Goal: Transaction & Acquisition: Purchase product/service

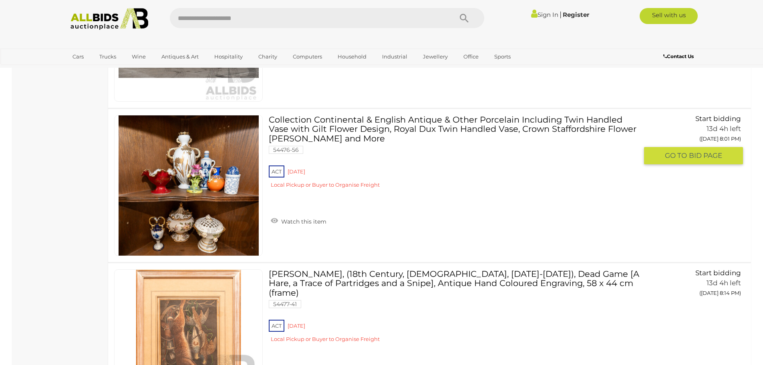
scroll to position [1080, 0]
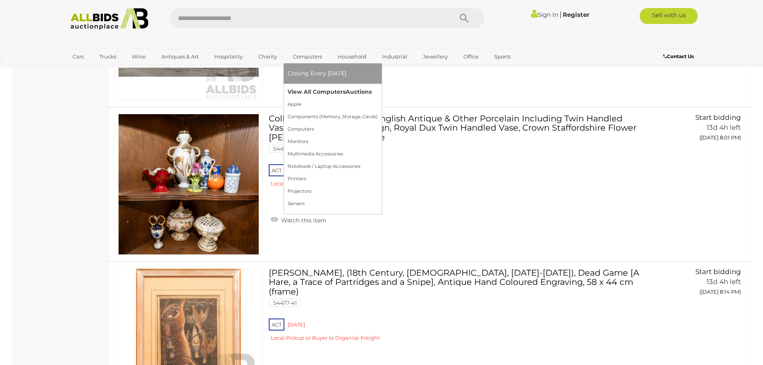
click at [313, 94] on link "View All Computers Auctions" at bounding box center [332, 92] width 90 height 12
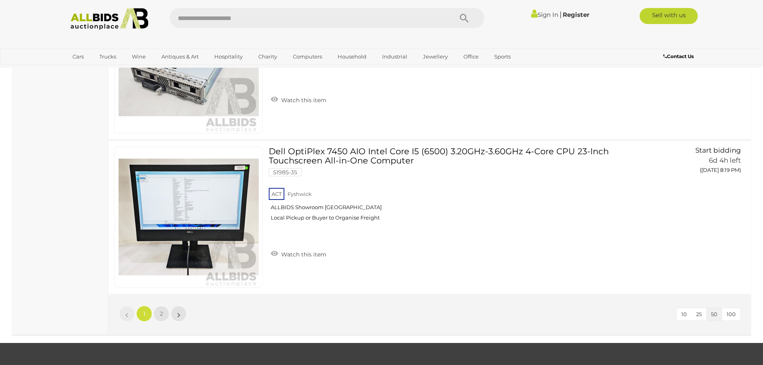
scroll to position [7648, 0]
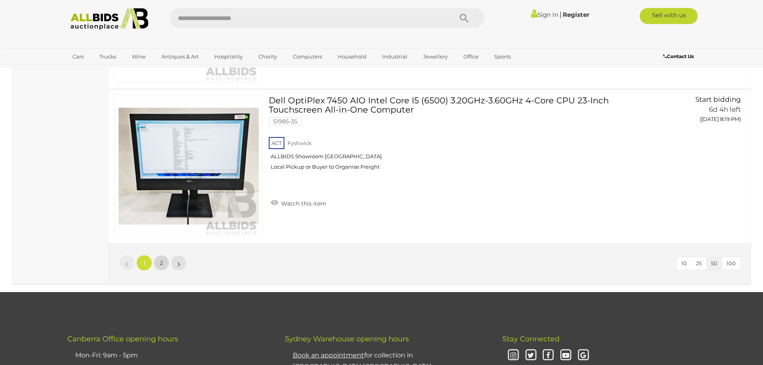
click at [159, 261] on link "2" at bounding box center [161, 263] width 16 height 16
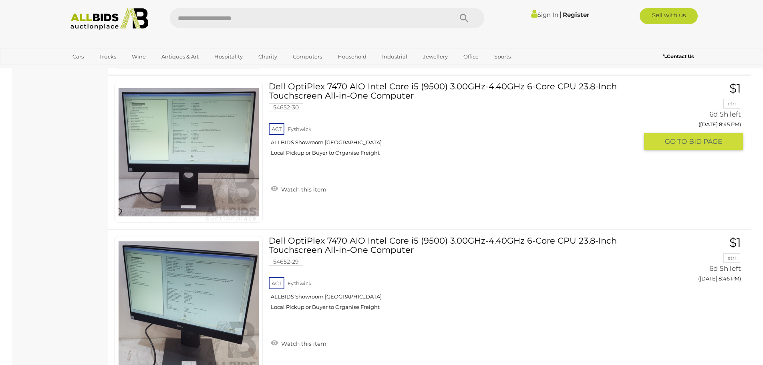
scroll to position [2265, 0]
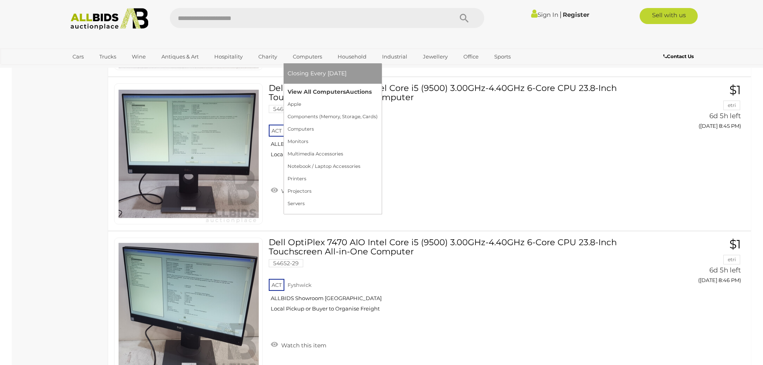
click at [324, 89] on link "View All Computers Auctions" at bounding box center [332, 92] width 90 height 12
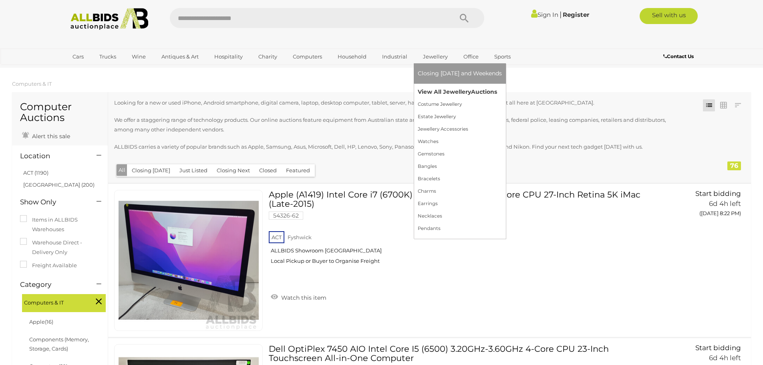
click at [434, 95] on link "View All Jewellery Auctions" at bounding box center [460, 92] width 84 height 12
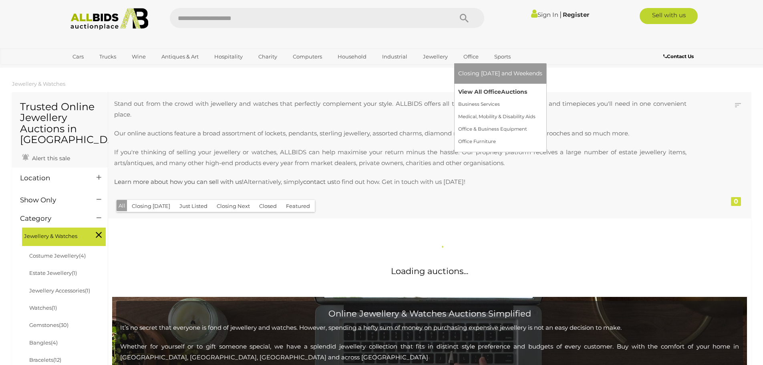
click at [480, 93] on link "View All Office Auctions" at bounding box center [500, 92] width 84 height 12
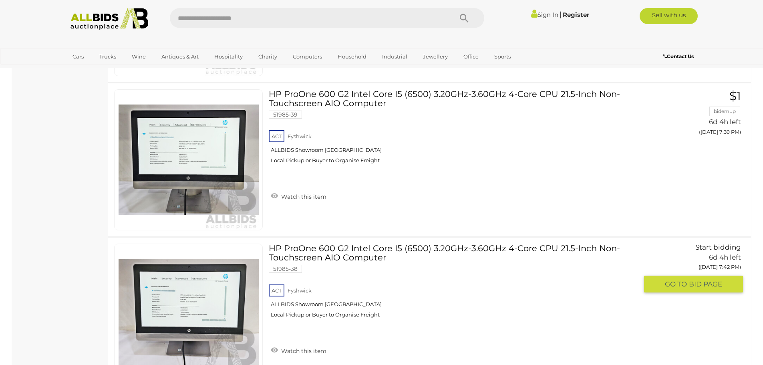
scroll to position [2402, 0]
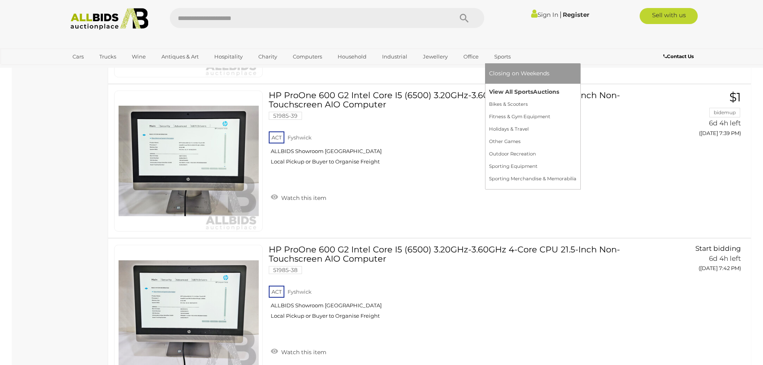
click at [512, 89] on link "View All Sports Auctions" at bounding box center [532, 92] width 87 height 12
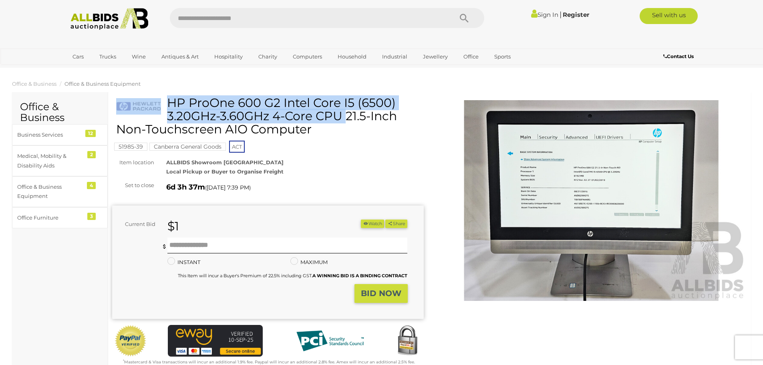
drag, startPoint x: 280, startPoint y: 102, endPoint x: 167, endPoint y: 103, distance: 113.3
click at [167, 103] on div "HP ProOne 600 G2 Intel Core I5 (6500) 3.20GHz-3.60GHz 4-Core CPU 21.5-Inch Non-…" at bounding box center [269, 119] width 306 height 46
copy div "HP ProOne 600 G2"
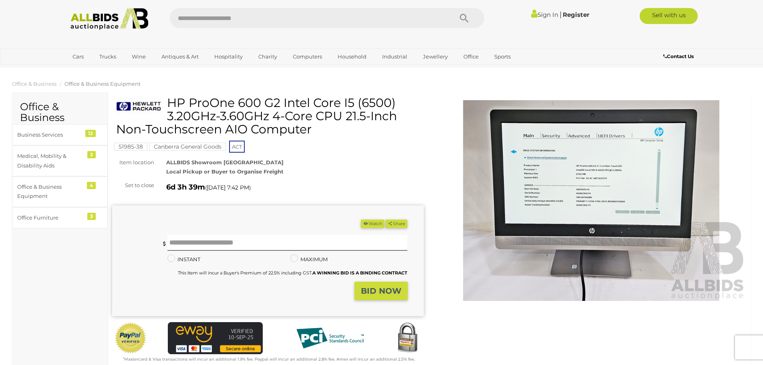
click at [590, 165] on img at bounding box center [592, 200] width 312 height 201
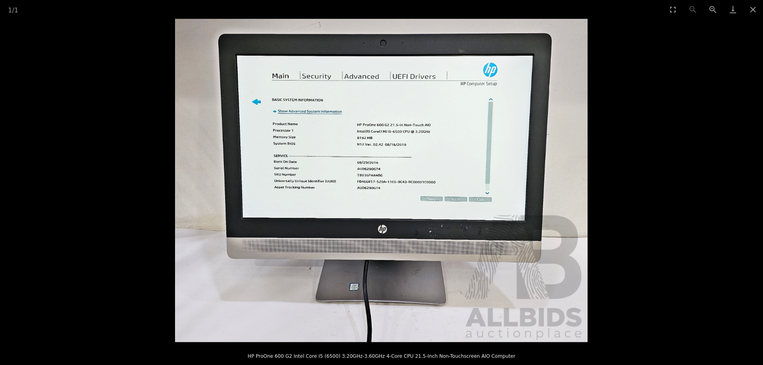
click at [714, 88] on picture at bounding box center [381, 180] width 763 height 323
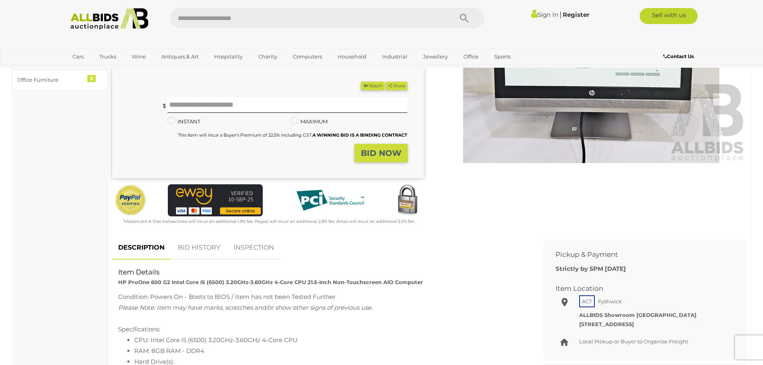
scroll to position [160, 0]
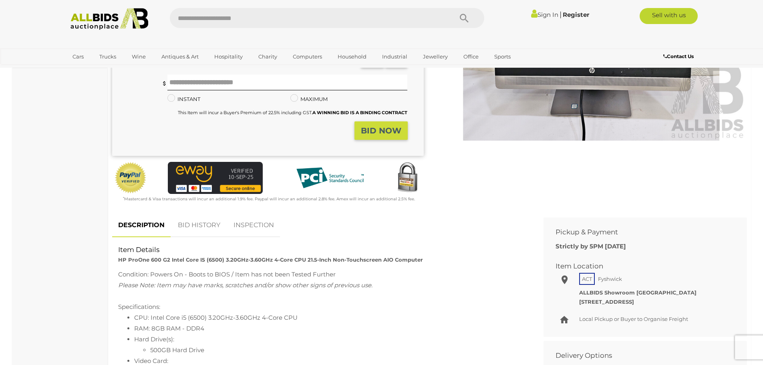
click at [468, 204] on div "Warranty Charity )" at bounding box center [429, 74] width 647 height 277
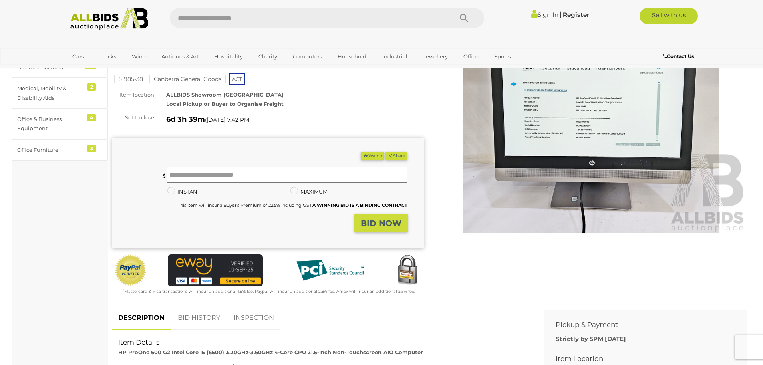
scroll to position [0, 0]
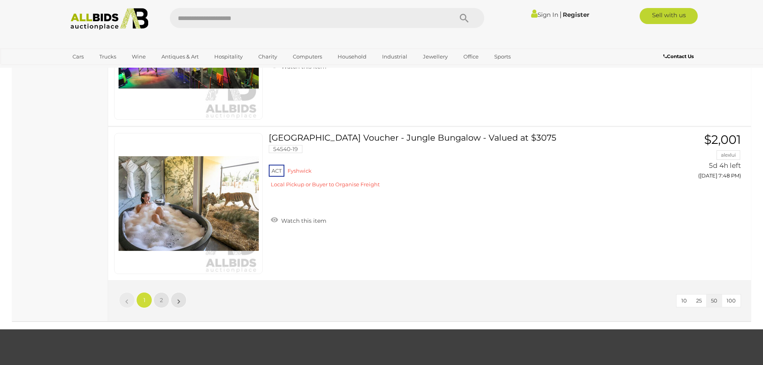
scroll to position [7608, 0]
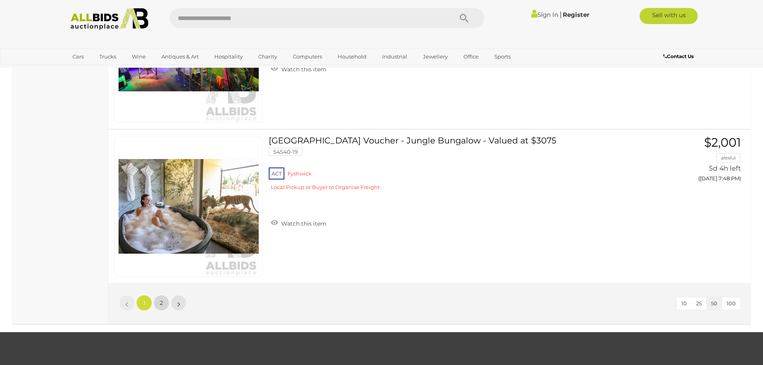
click at [162, 304] on span "2" at bounding box center [161, 302] width 3 height 7
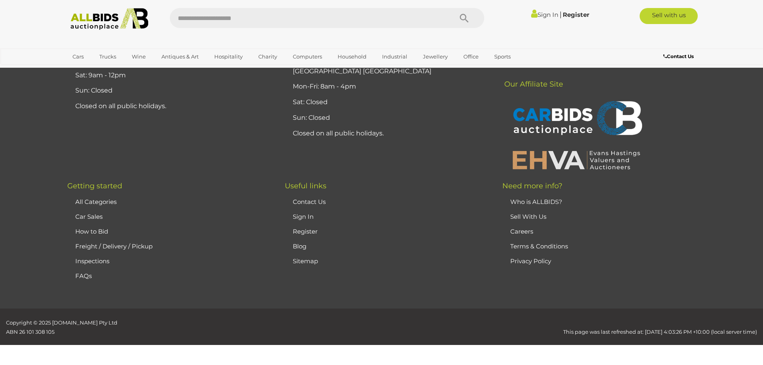
scroll to position [103, 0]
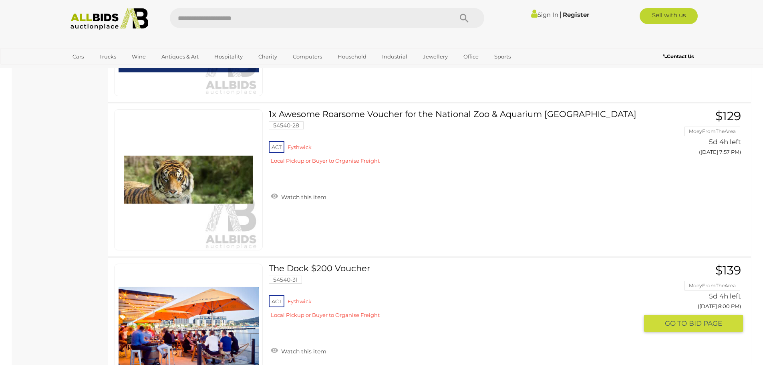
scroll to position [703, 0]
